Goal: Information Seeking & Learning: Learn about a topic

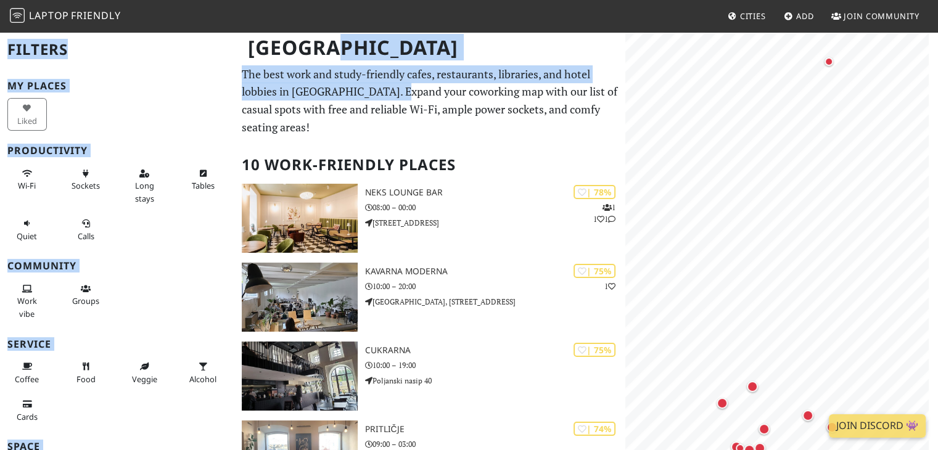
drag, startPoint x: 347, startPoint y: 77, endPoint x: 392, endPoint y: 97, distance: 49.2
click at [395, 94] on p "The best work and study-friendly cafes, restaurants, libraries, and hotel lobbi…" at bounding box center [430, 100] width 376 height 71
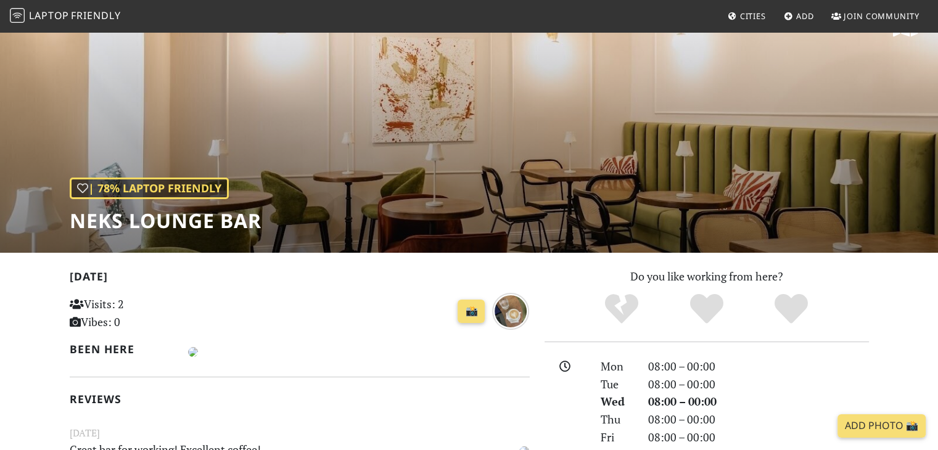
scroll to position [62, 0]
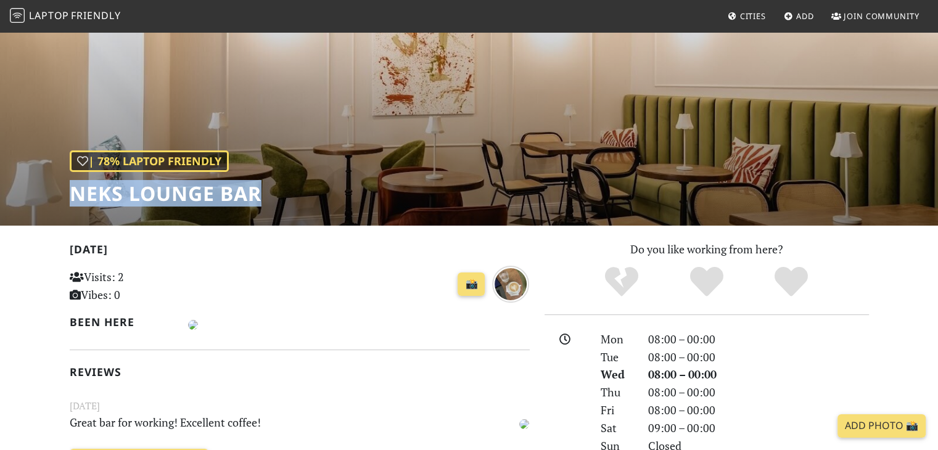
drag, startPoint x: 58, startPoint y: 191, endPoint x: 263, endPoint y: 200, distance: 204.9
click at [263, 200] on div "| 78% Laptop Friendly Neks Lounge Bar" at bounding box center [469, 97] width 938 height 257
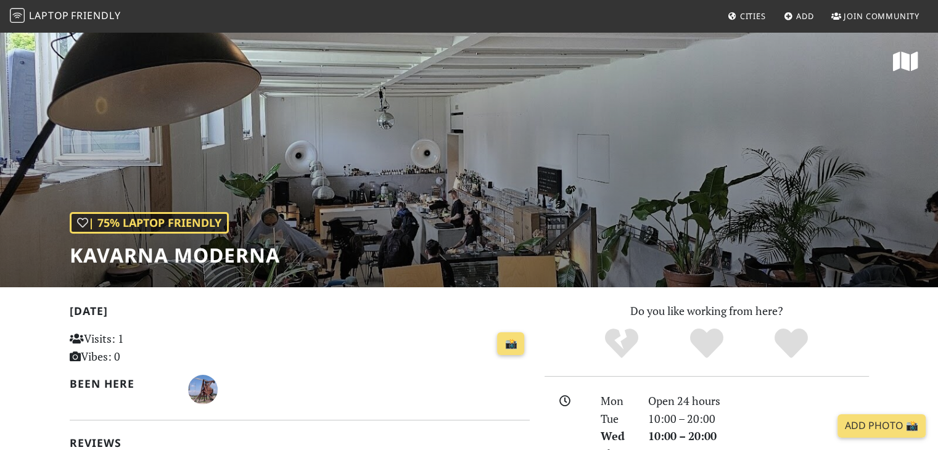
click at [425, 172] on div "| 75% Laptop Friendly Kavarna Moderna" at bounding box center [469, 159] width 938 height 257
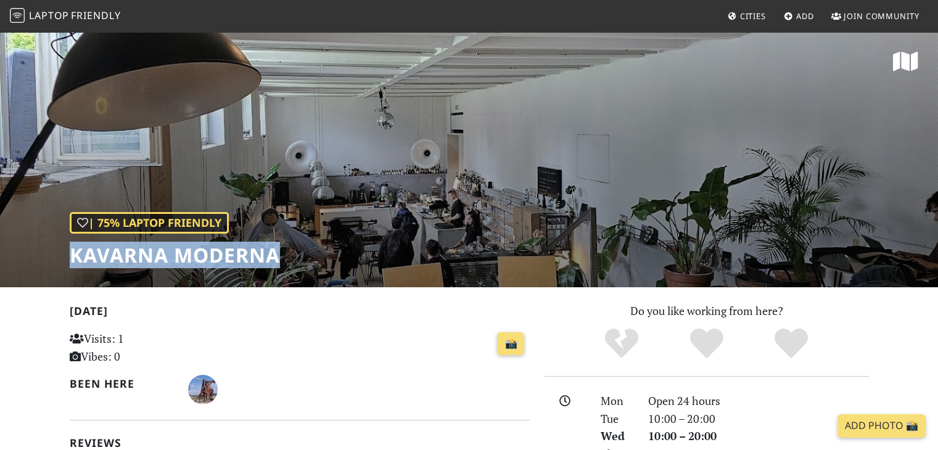
drag, startPoint x: 292, startPoint y: 258, endPoint x: 70, endPoint y: 257, distance: 222.6
click at [70, 257] on div "| 75% Laptop Friendly Kavarna Moderna" at bounding box center [469, 159] width 938 height 257
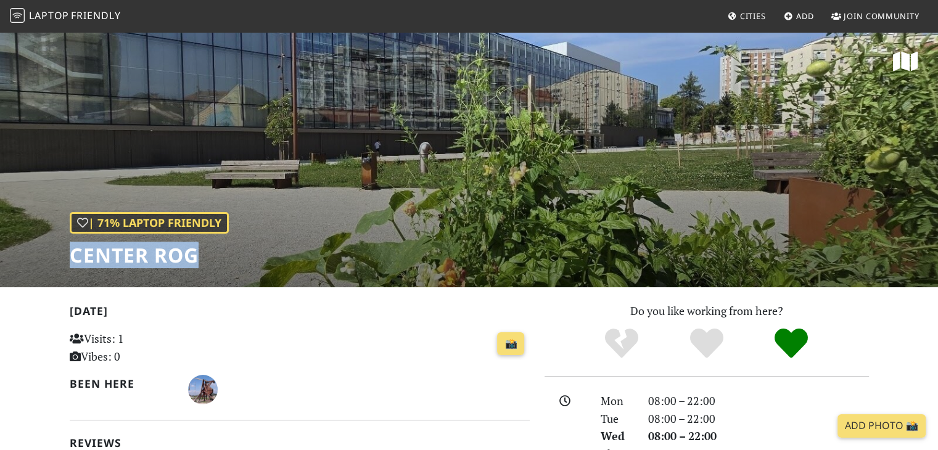
drag, startPoint x: 65, startPoint y: 258, endPoint x: 207, endPoint y: 251, distance: 141.4
click at [207, 251] on div "| 71% Laptop Friendly Center Rog" at bounding box center [469, 159] width 938 height 257
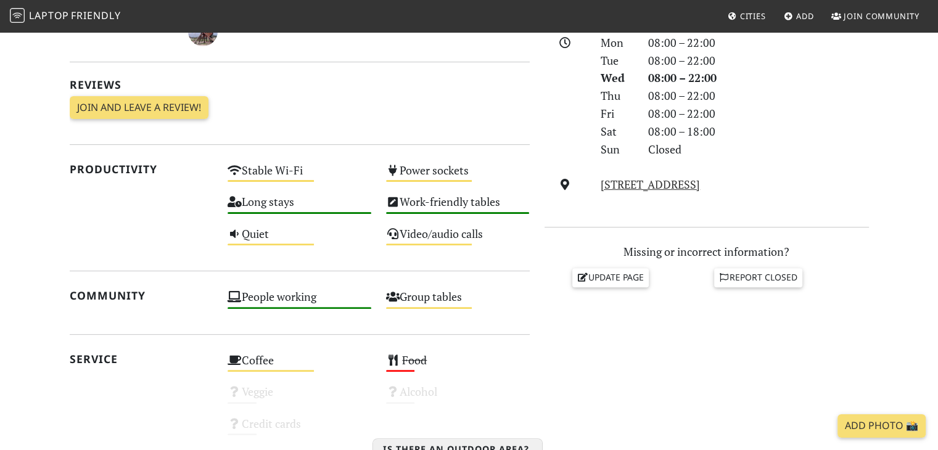
scroll to position [353, 0]
